Goal: Task Accomplishment & Management: Manage account settings

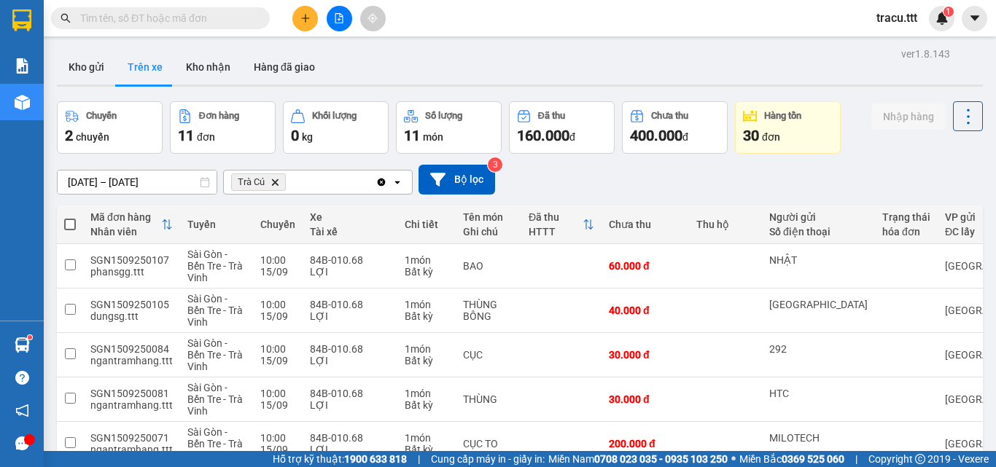
click at [169, 22] on input "text" at bounding box center [166, 18] width 172 height 16
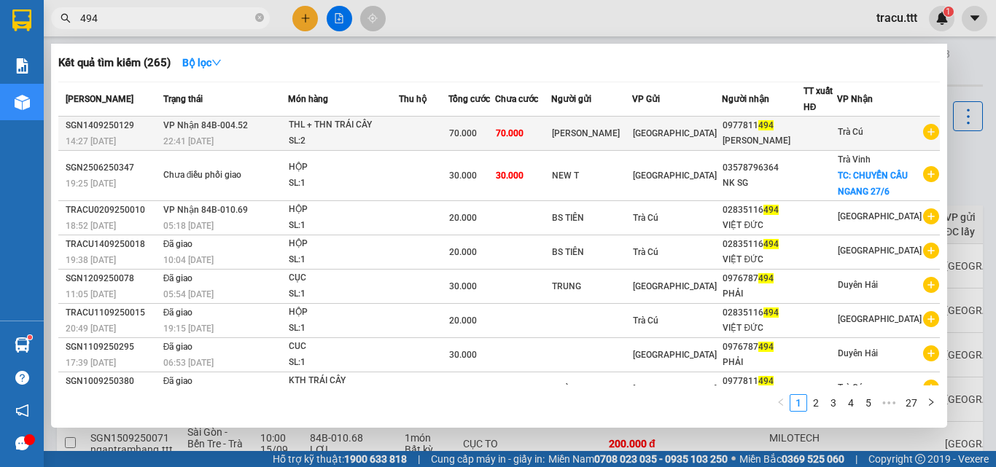
type input "494"
click at [551, 122] on td "70.000" at bounding box center [523, 134] width 56 height 34
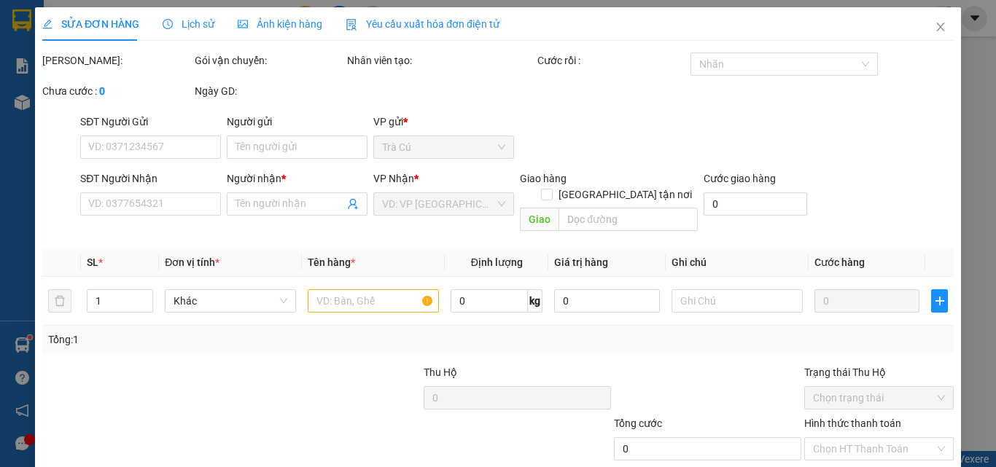
type input "[PERSON_NAME]"
type input "0977811494"
type input "[PERSON_NAME]"
type input "70.000"
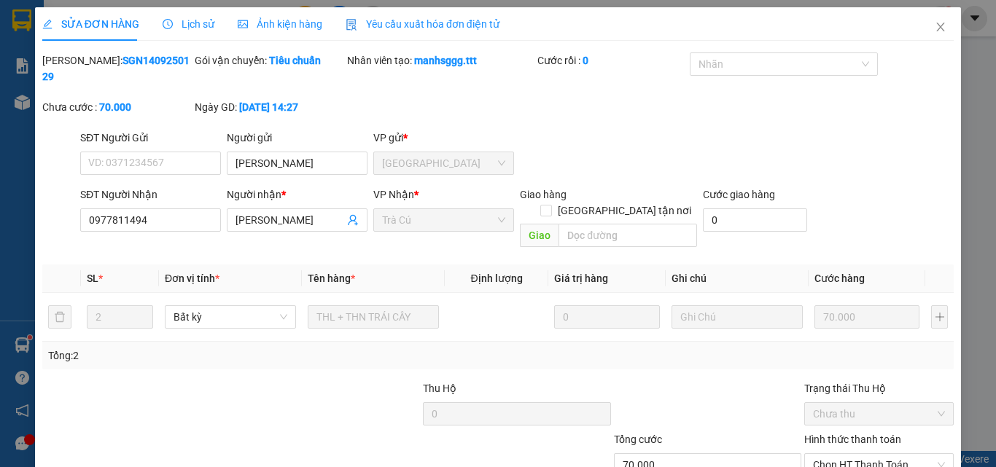
scroll to position [75, 0]
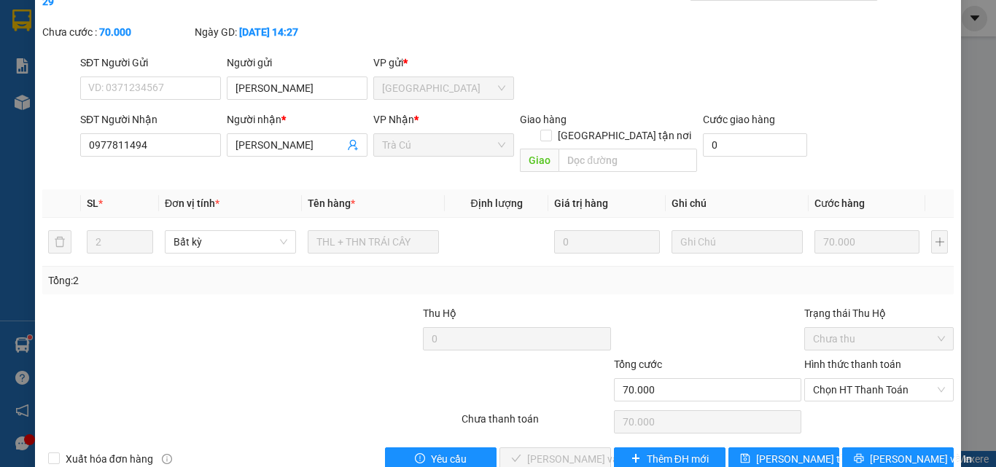
drag, startPoint x: 864, startPoint y: 353, endPoint x: 865, endPoint y: 370, distance: 16.8
click at [863, 379] on span "Chọn HT Thanh Toán" at bounding box center [879, 390] width 132 height 22
click at [858, 391] on div "Tại văn phòng" at bounding box center [870, 387] width 131 height 16
type input "0"
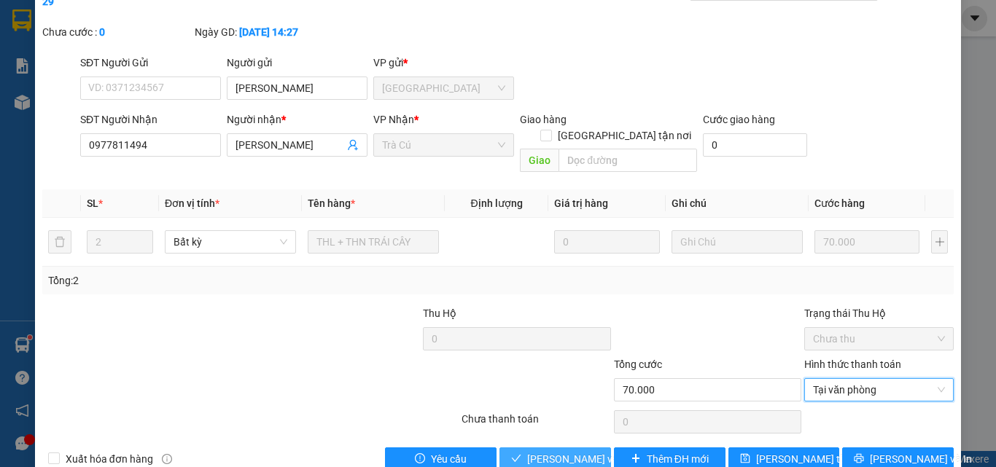
click at [581, 451] on span "[PERSON_NAME] và Giao hàng" at bounding box center [597, 459] width 140 height 16
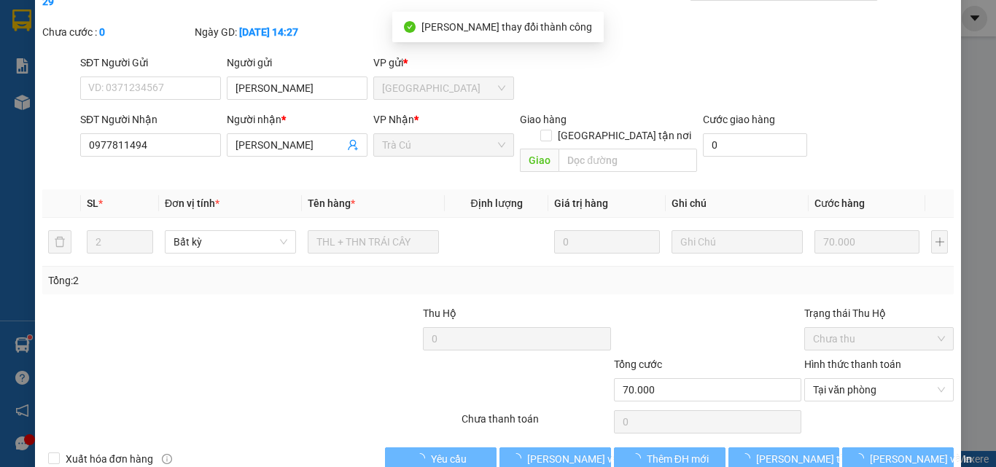
scroll to position [0, 0]
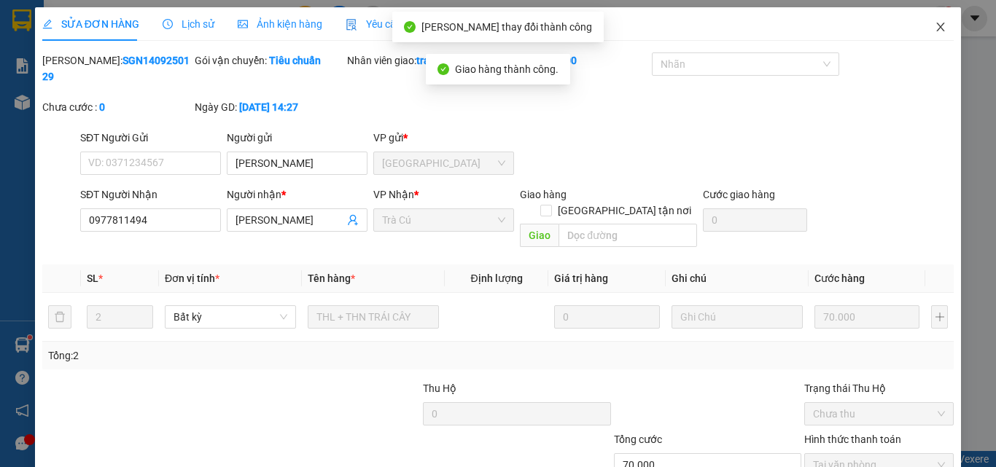
click at [935, 30] on icon "close" at bounding box center [941, 27] width 12 height 12
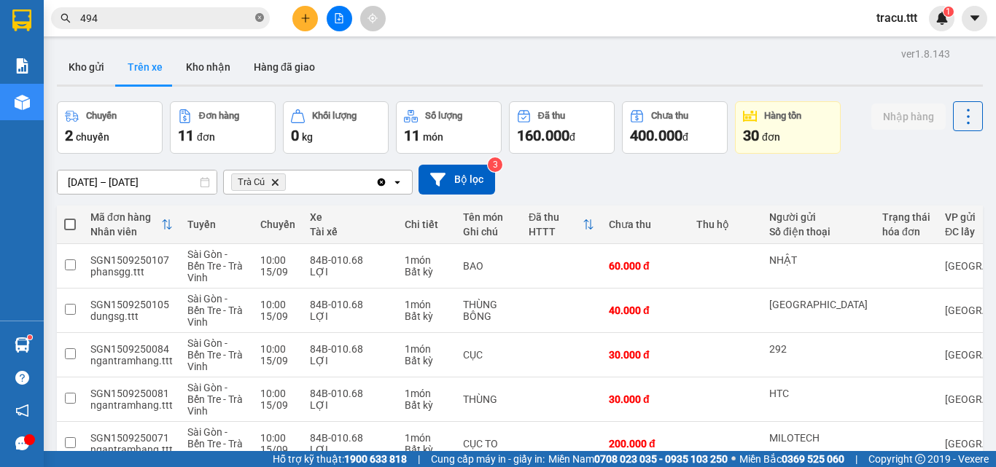
click at [260, 17] on icon "close-circle" at bounding box center [259, 17] width 9 height 9
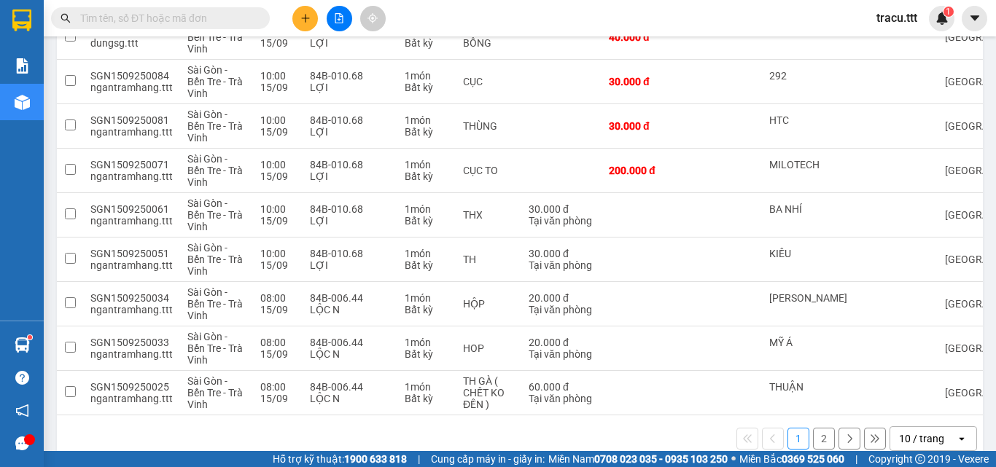
scroll to position [303, 0]
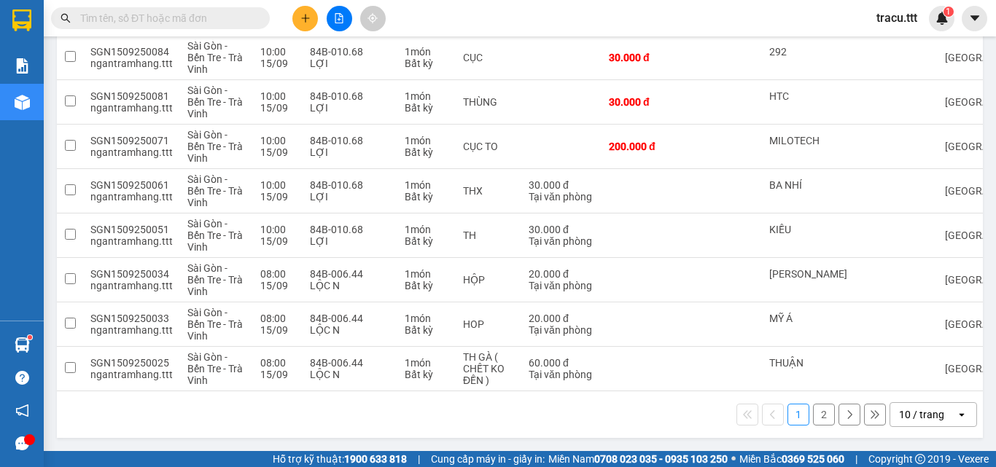
click at [817, 411] on button "2" at bounding box center [824, 415] width 22 height 22
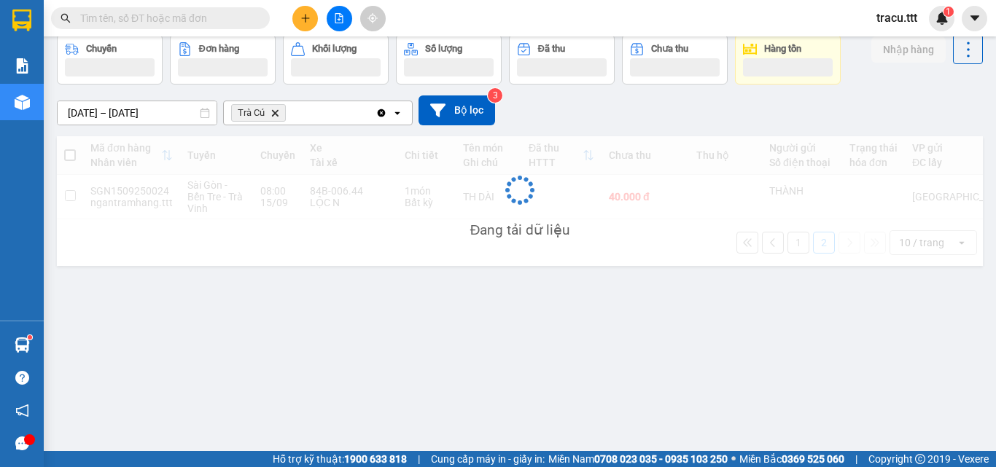
scroll to position [67, 0]
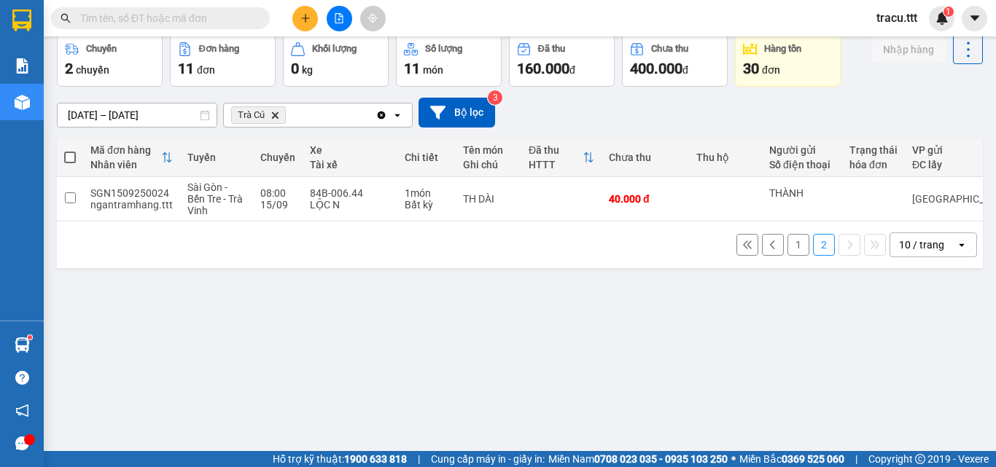
click at [787, 255] on button "1" at bounding box center [798, 245] width 22 height 22
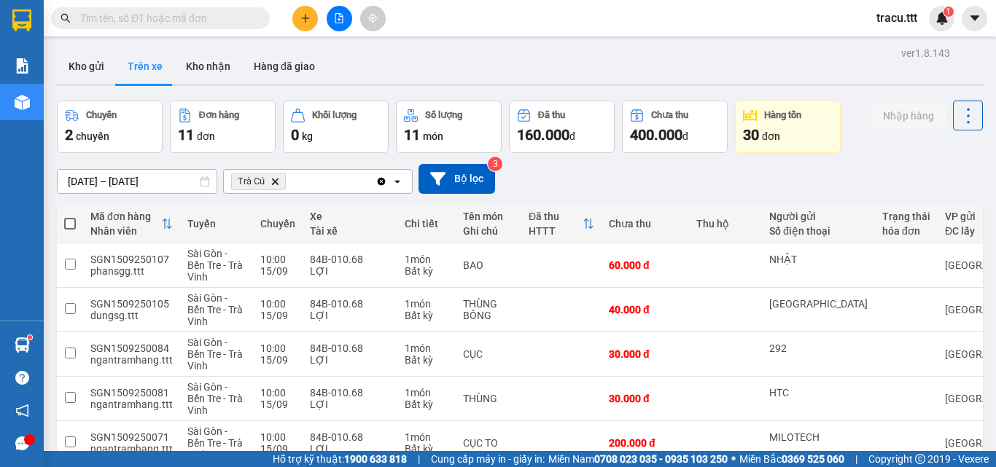
scroll to position [0, 0]
click at [87, 74] on button "Kho gửi" at bounding box center [86, 67] width 59 height 35
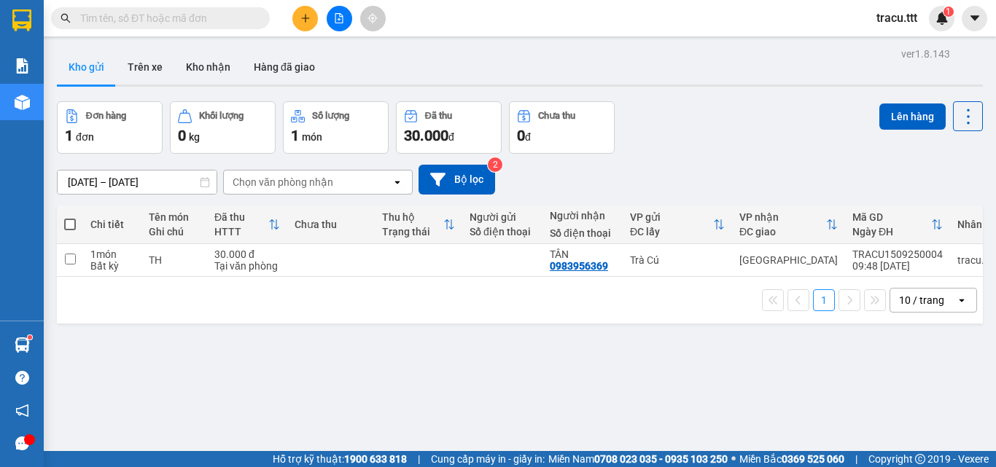
click at [74, 225] on span at bounding box center [70, 225] width 12 height 12
click at [70, 217] on input "checkbox" at bounding box center [70, 217] width 0 height 0
checkbox input "true"
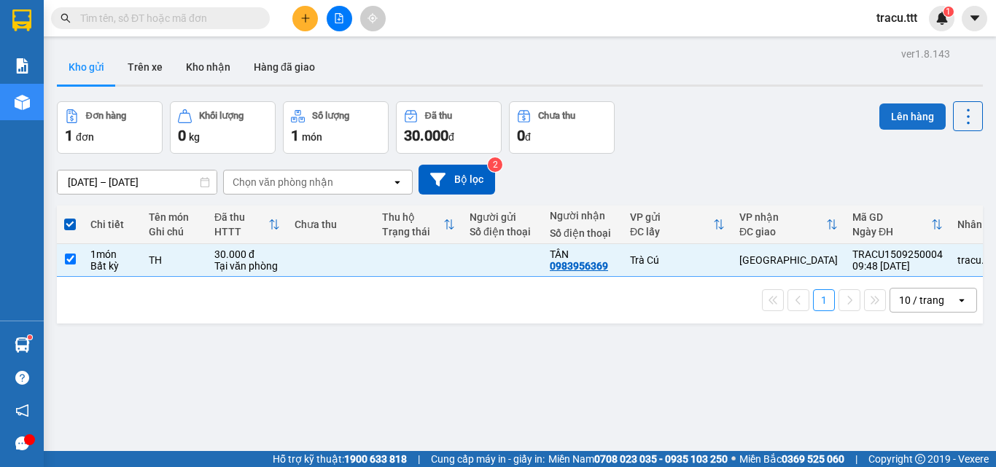
click at [913, 125] on button "Lên hàng" at bounding box center [912, 117] width 66 height 26
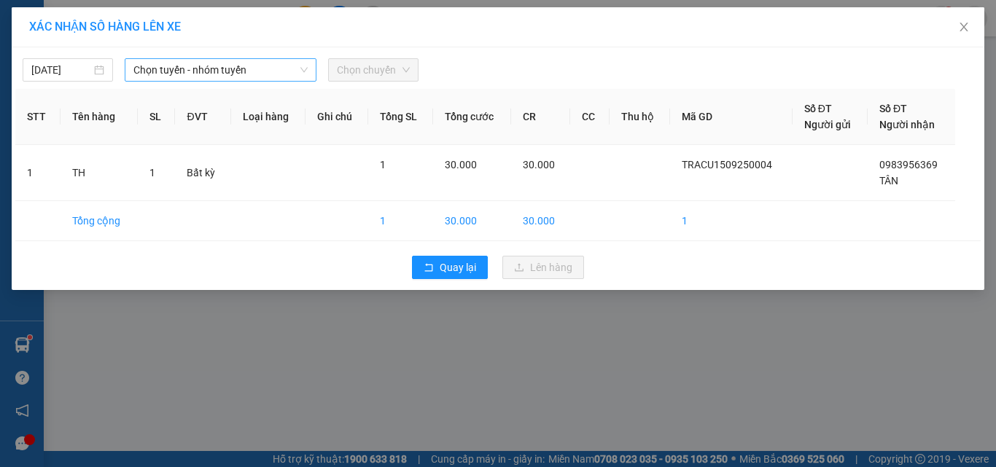
click at [230, 72] on span "Chọn tuyến - nhóm tuyến" at bounding box center [220, 70] width 174 height 22
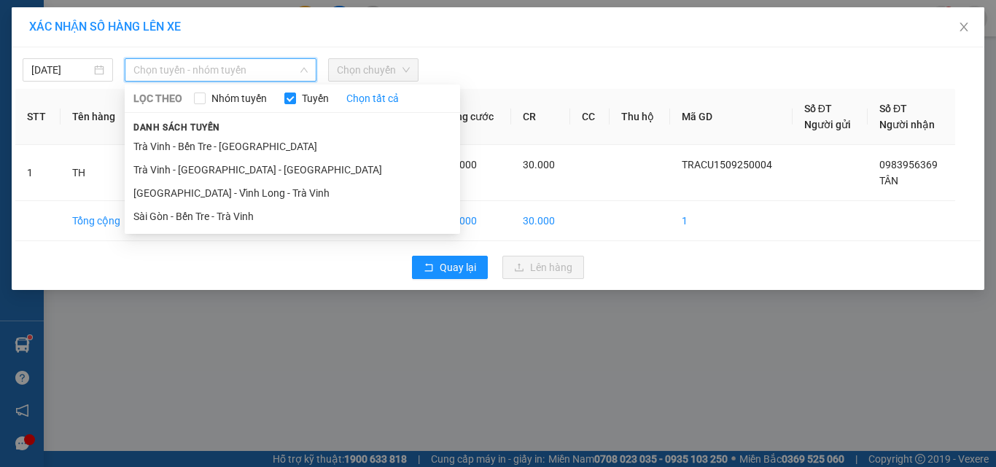
click at [216, 139] on li "Trà Vinh - Bến Tre - [GEOGRAPHIC_DATA]" at bounding box center [292, 146] width 335 height 23
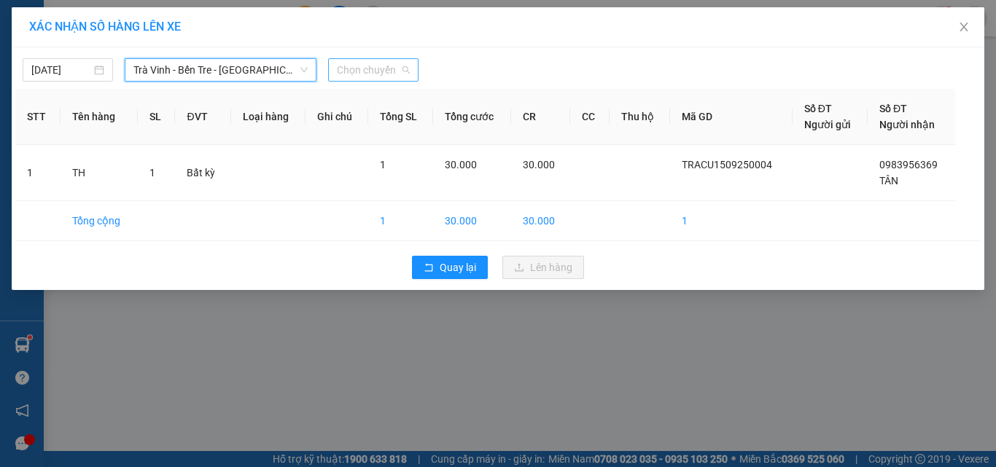
click at [392, 64] on span "Chọn chuyến" at bounding box center [373, 70] width 73 height 22
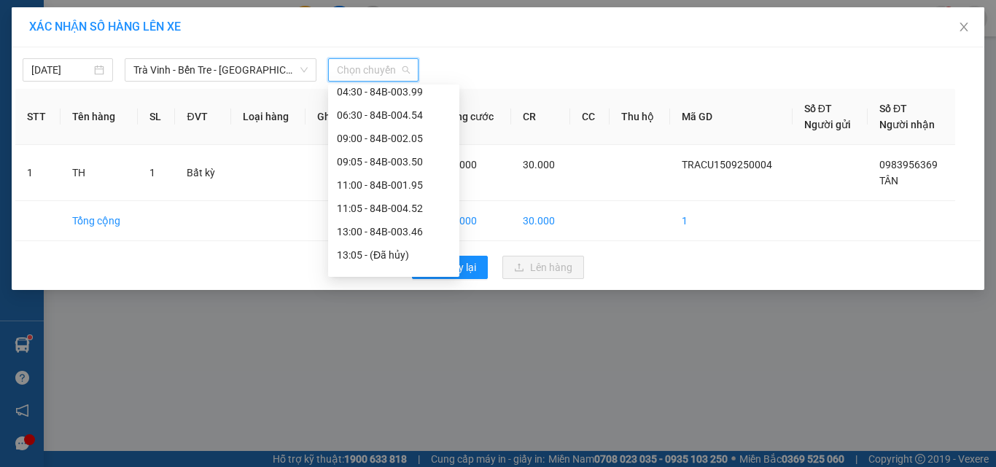
scroll to position [177, 0]
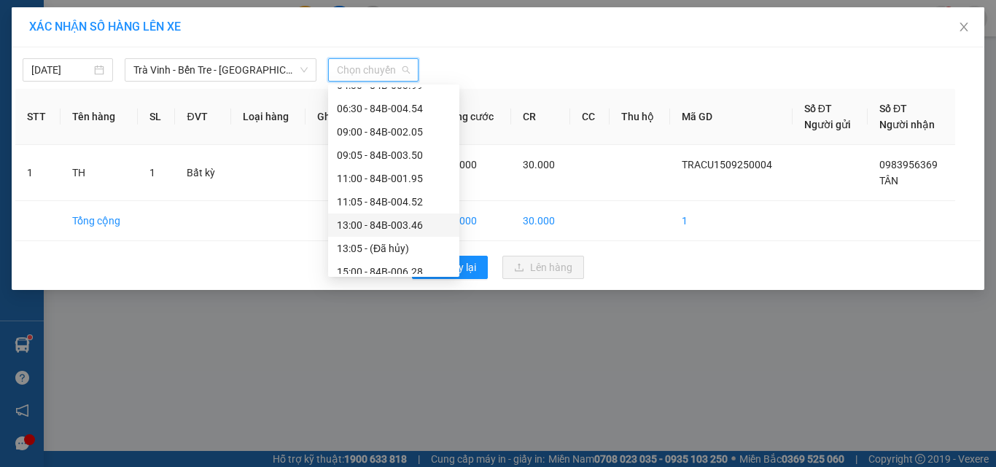
click at [414, 226] on div "13:00 - 84B-003.46" at bounding box center [394, 225] width 114 height 16
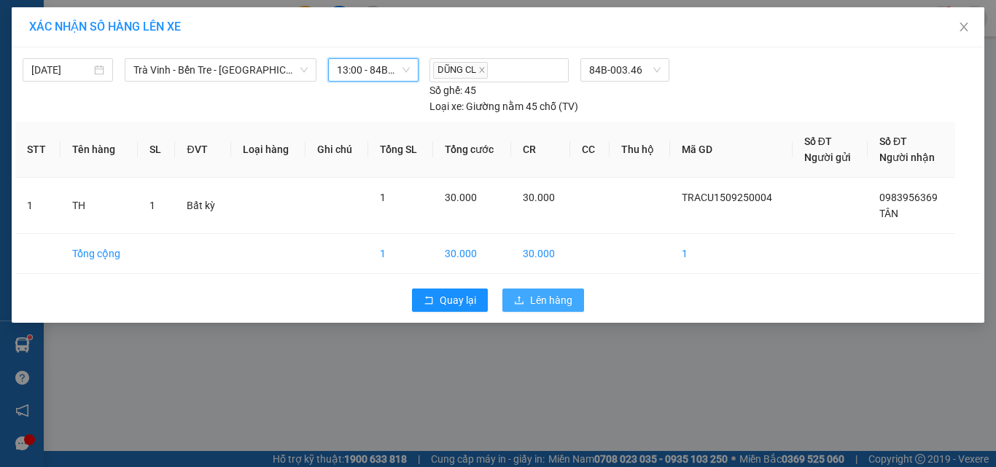
click at [537, 295] on span "Lên hàng" at bounding box center [551, 300] width 42 height 16
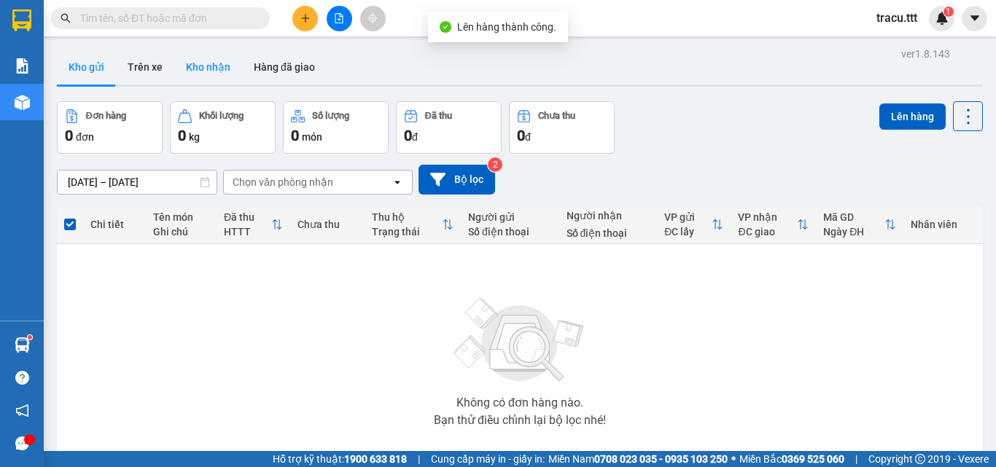
click at [189, 65] on button "Kho nhận" at bounding box center [208, 67] width 68 height 35
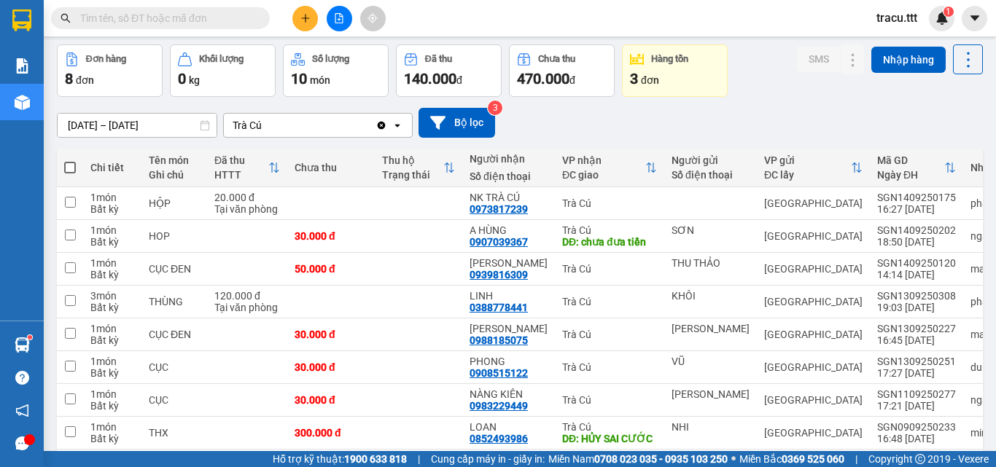
scroll to position [121, 0]
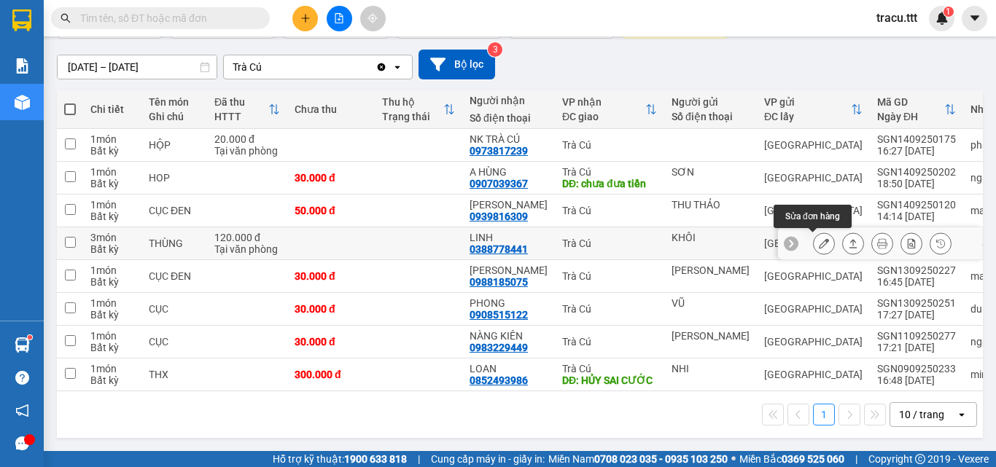
click at [814, 236] on button at bounding box center [824, 244] width 20 height 26
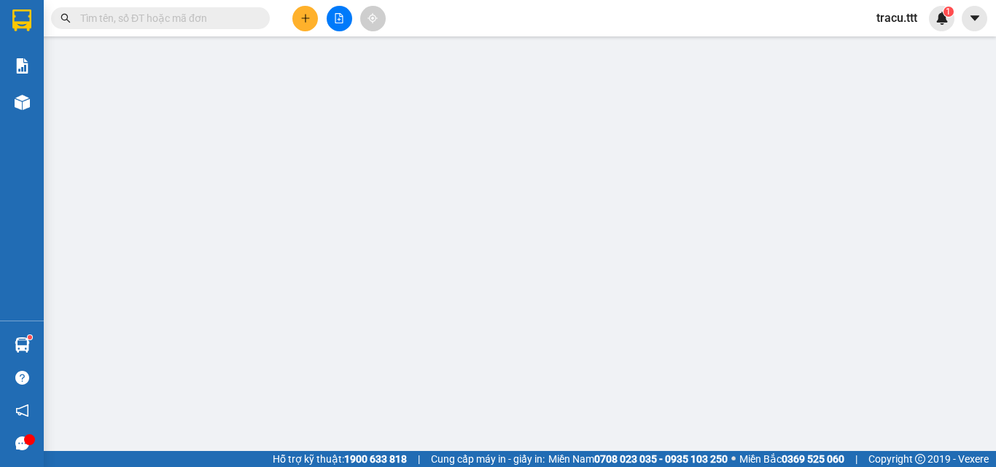
type input "KHÔI"
type input "0388778441"
type input "LINH"
type input "120.000"
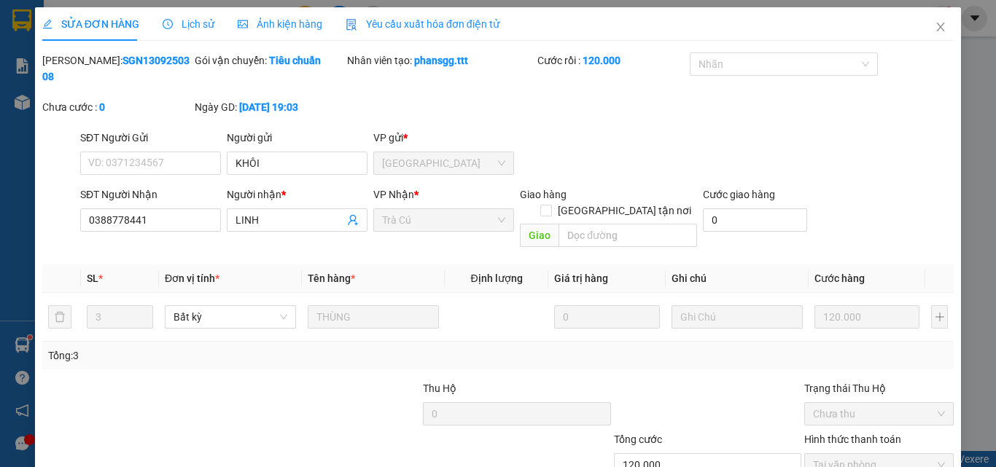
scroll to position [75, 0]
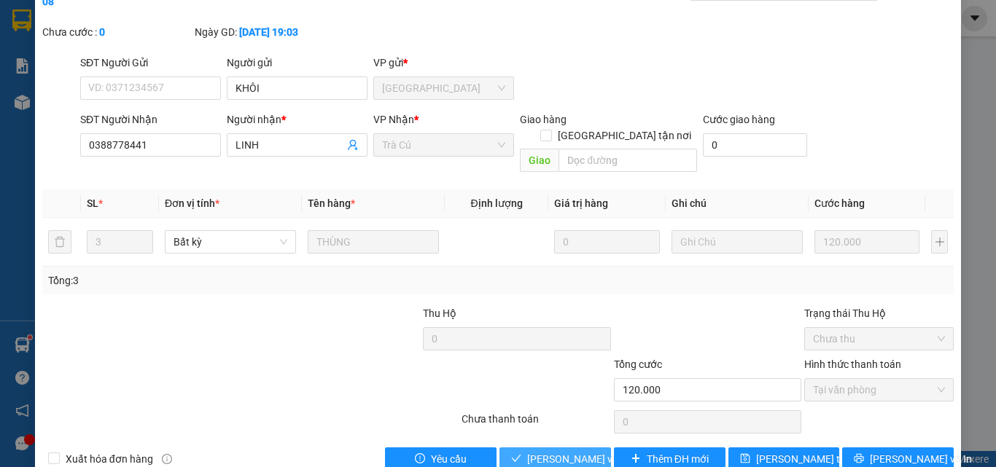
drag, startPoint x: 556, startPoint y: 430, endPoint x: 600, endPoint y: 416, distance: 45.9
click at [559, 451] on span "[PERSON_NAME] và Giao hàng" at bounding box center [597, 459] width 140 height 16
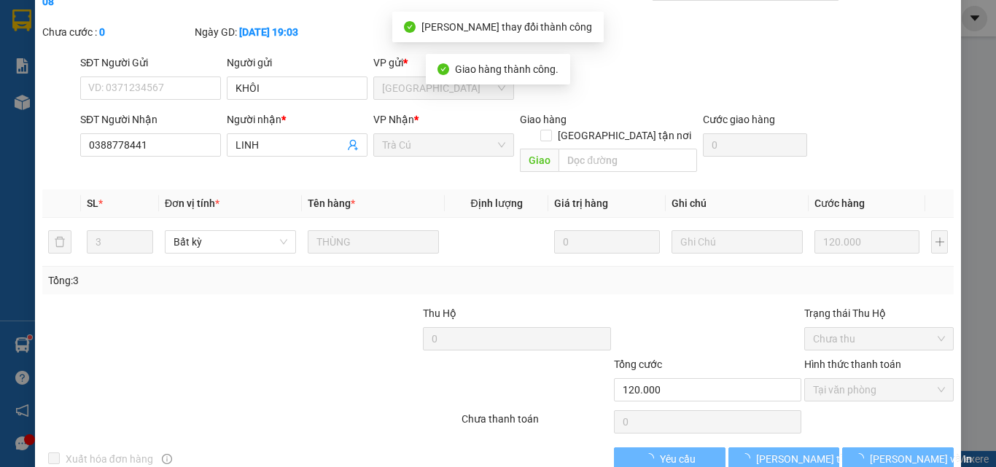
scroll to position [0, 0]
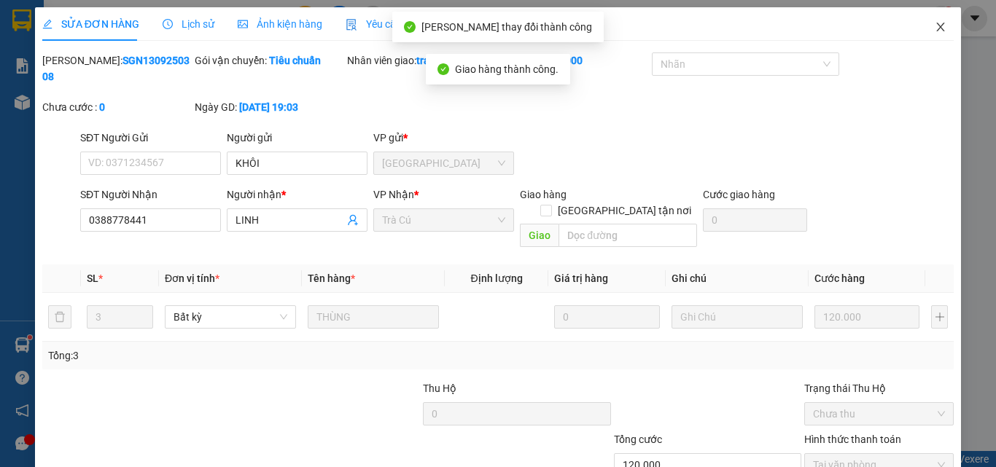
click at [937, 24] on icon "close" at bounding box center [941, 27] width 8 height 9
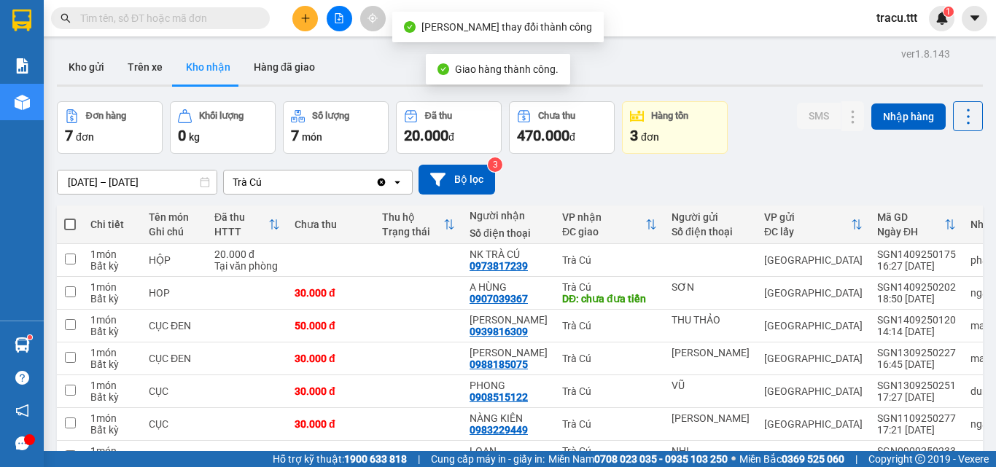
scroll to position [88, 0]
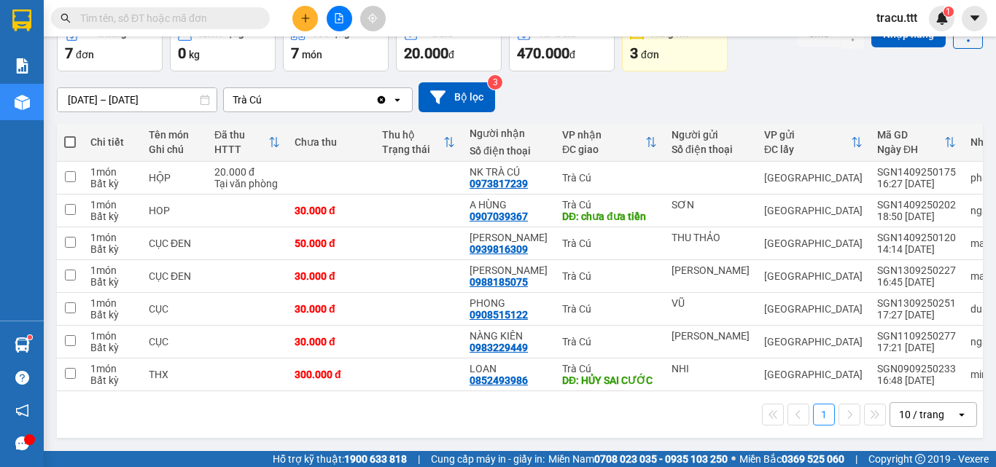
click at [239, 20] on input "text" at bounding box center [166, 18] width 172 height 16
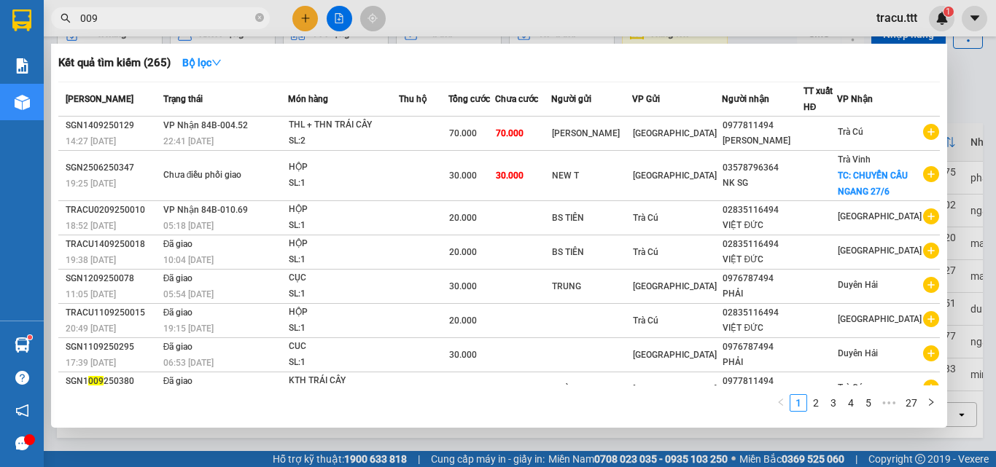
type input "0096"
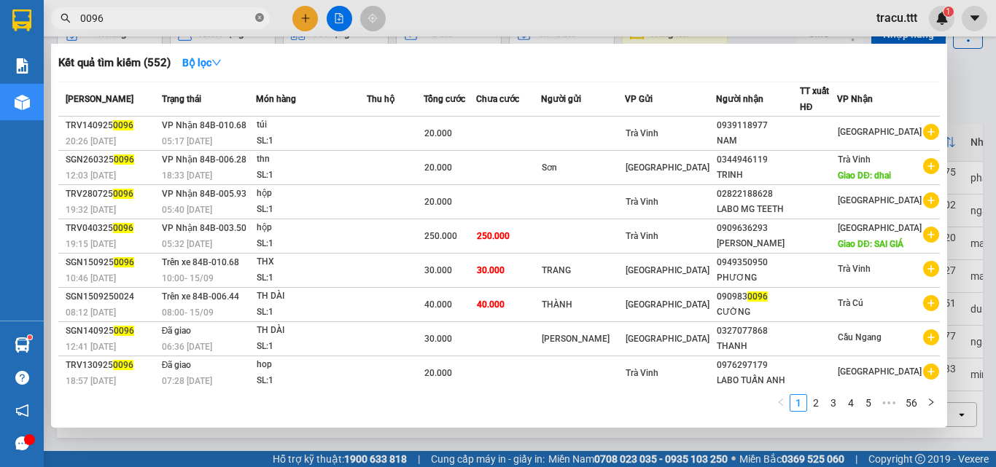
click at [262, 20] on icon "close-circle" at bounding box center [259, 17] width 9 height 9
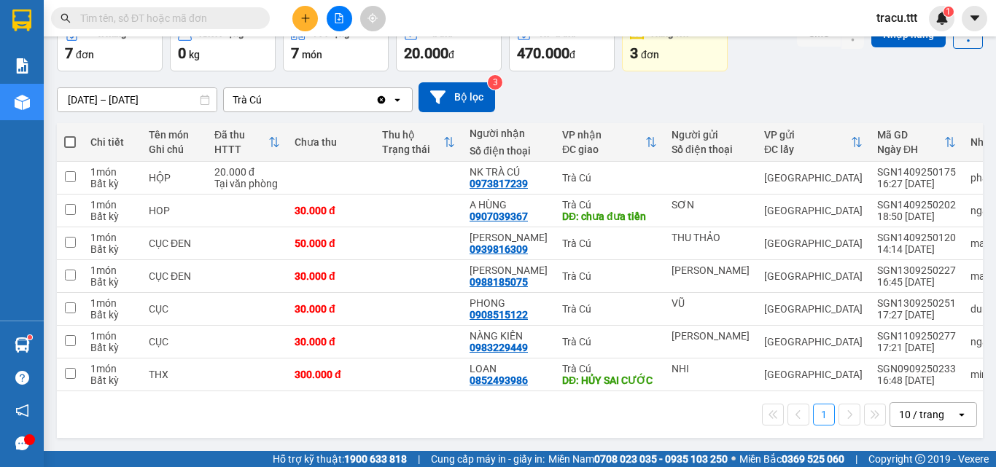
scroll to position [0, 0]
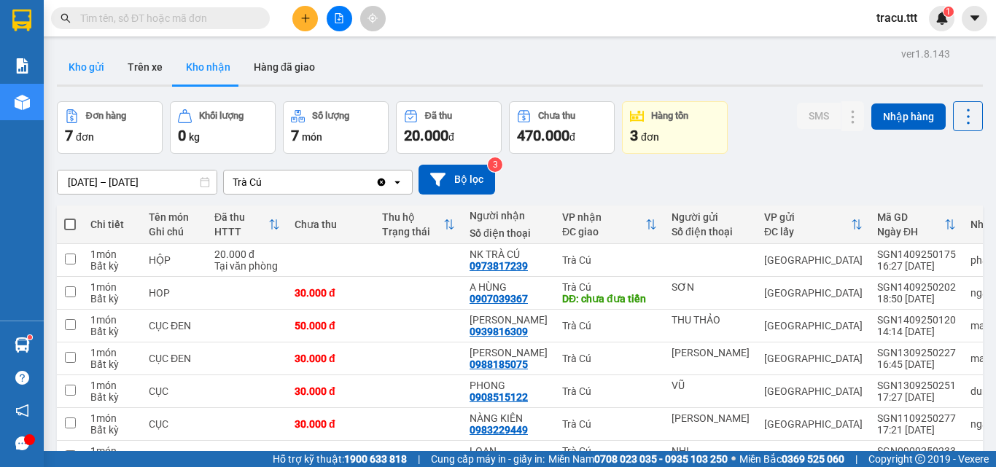
click at [88, 66] on button "Kho gửi" at bounding box center [86, 67] width 59 height 35
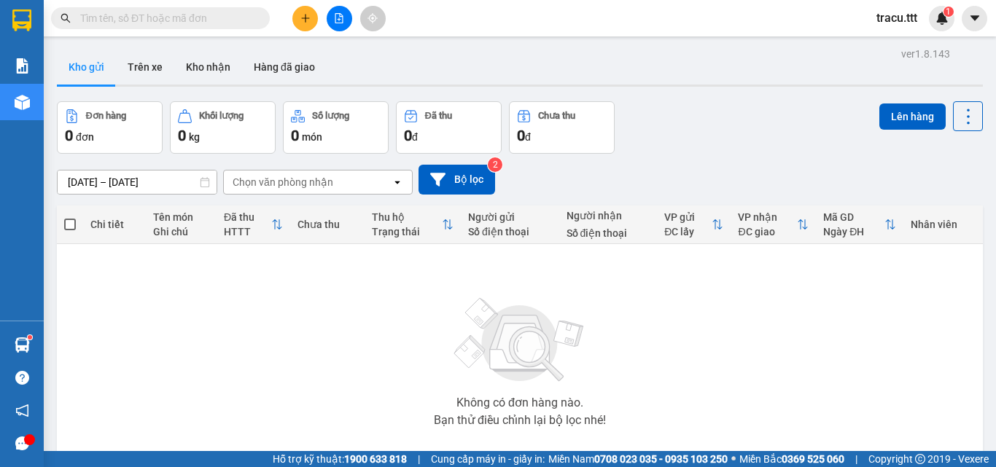
click at [180, 24] on input "text" at bounding box center [166, 18] width 172 height 16
type input "3"
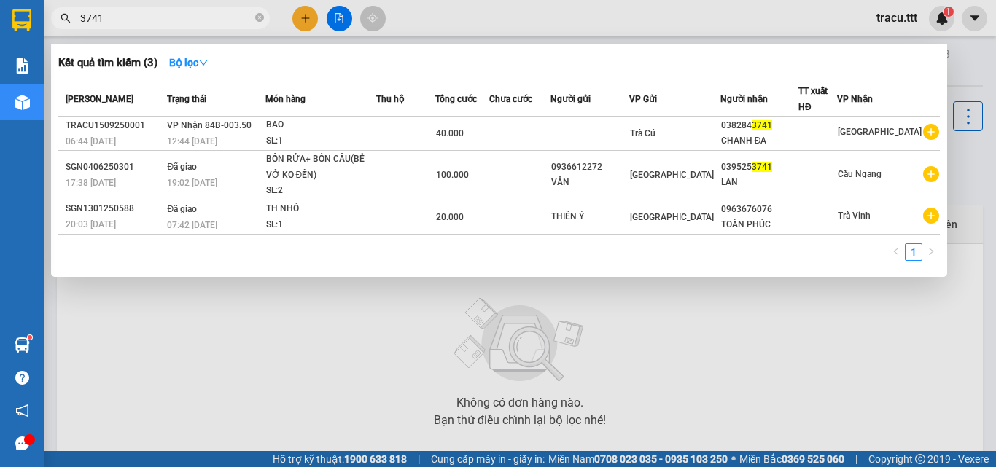
type input "3741"
